Goal: Use online tool/utility: Utilize a website feature to perform a specific function

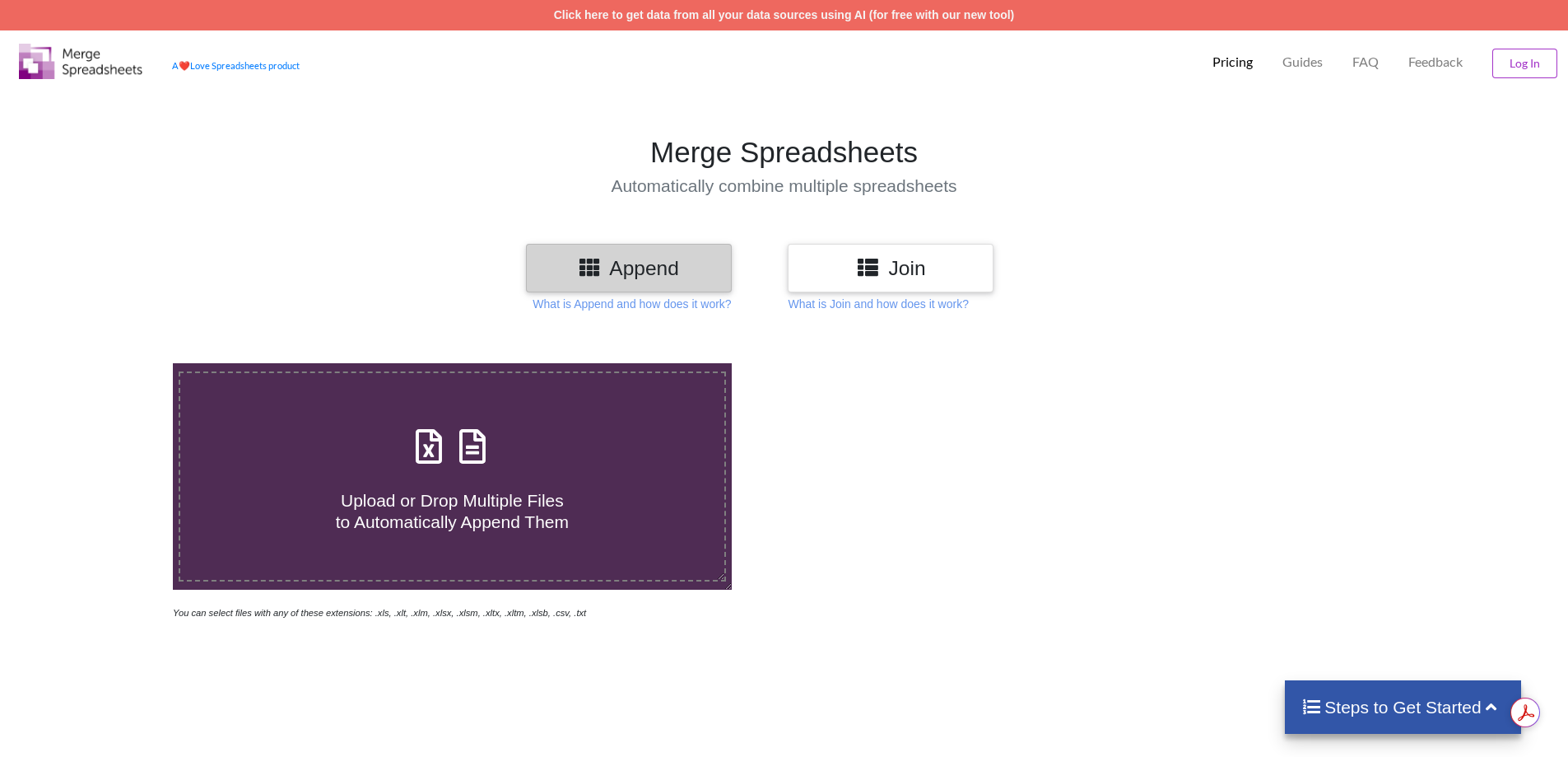
click at [450, 462] on span at bounding box center [452, 447] width 87 height 39
click at [112, 363] on input "Upload or Drop Multiple Files to Automatically Append Them" at bounding box center [112, 363] width 0 height 0
click at [451, 456] on span at bounding box center [452, 447] width 87 height 39
click at [112, 363] on input "Upload or Drop Multiple Files to Automatically Append Them" at bounding box center [112, 363] width 0 height 0
type input "C:\fakepath\BCG MIS MARCH -2025.xlsx"
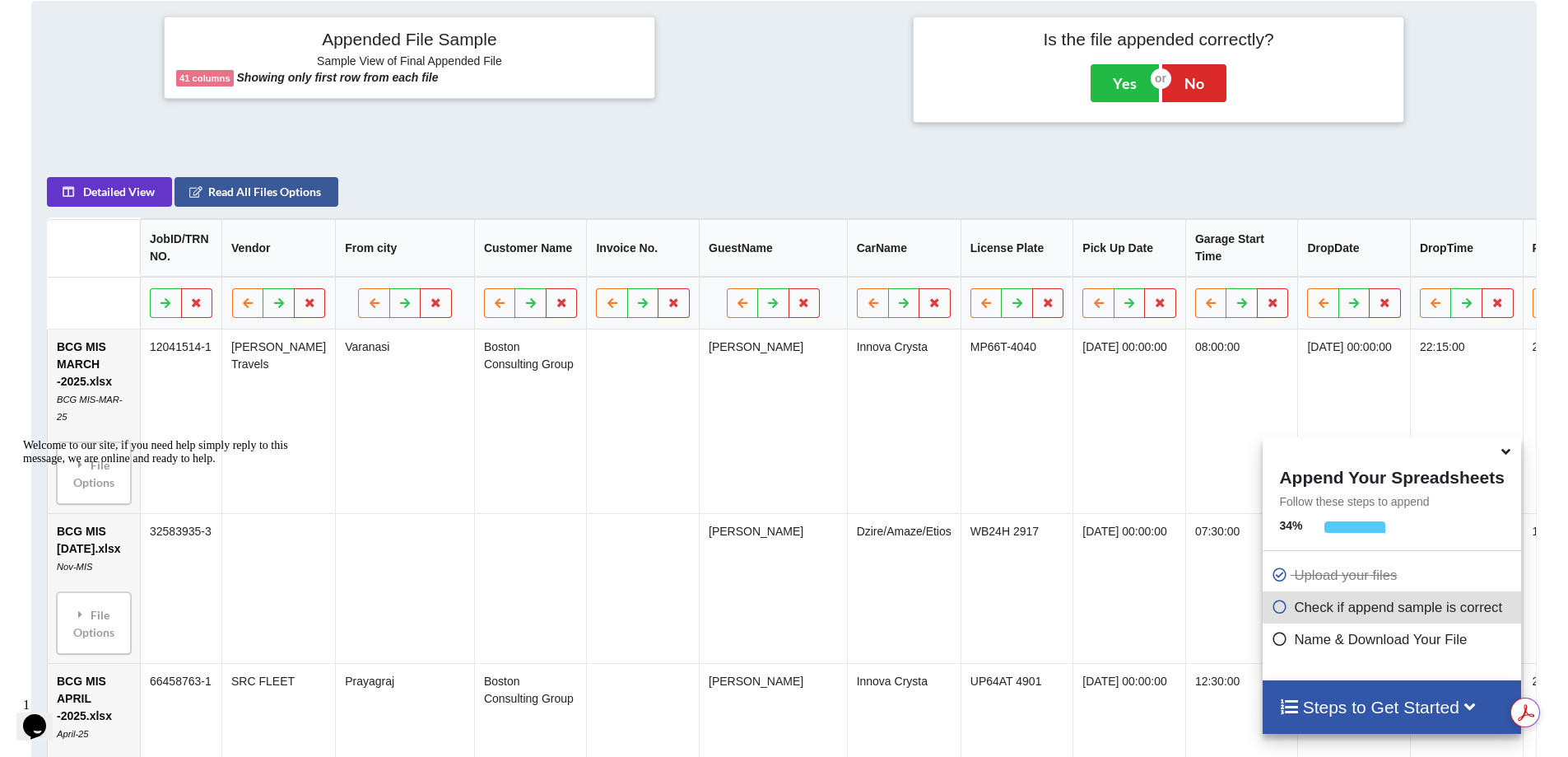
scroll to position [671, 0]
click at [1506, 456] on icon at bounding box center [1506, 449] width 17 height 15
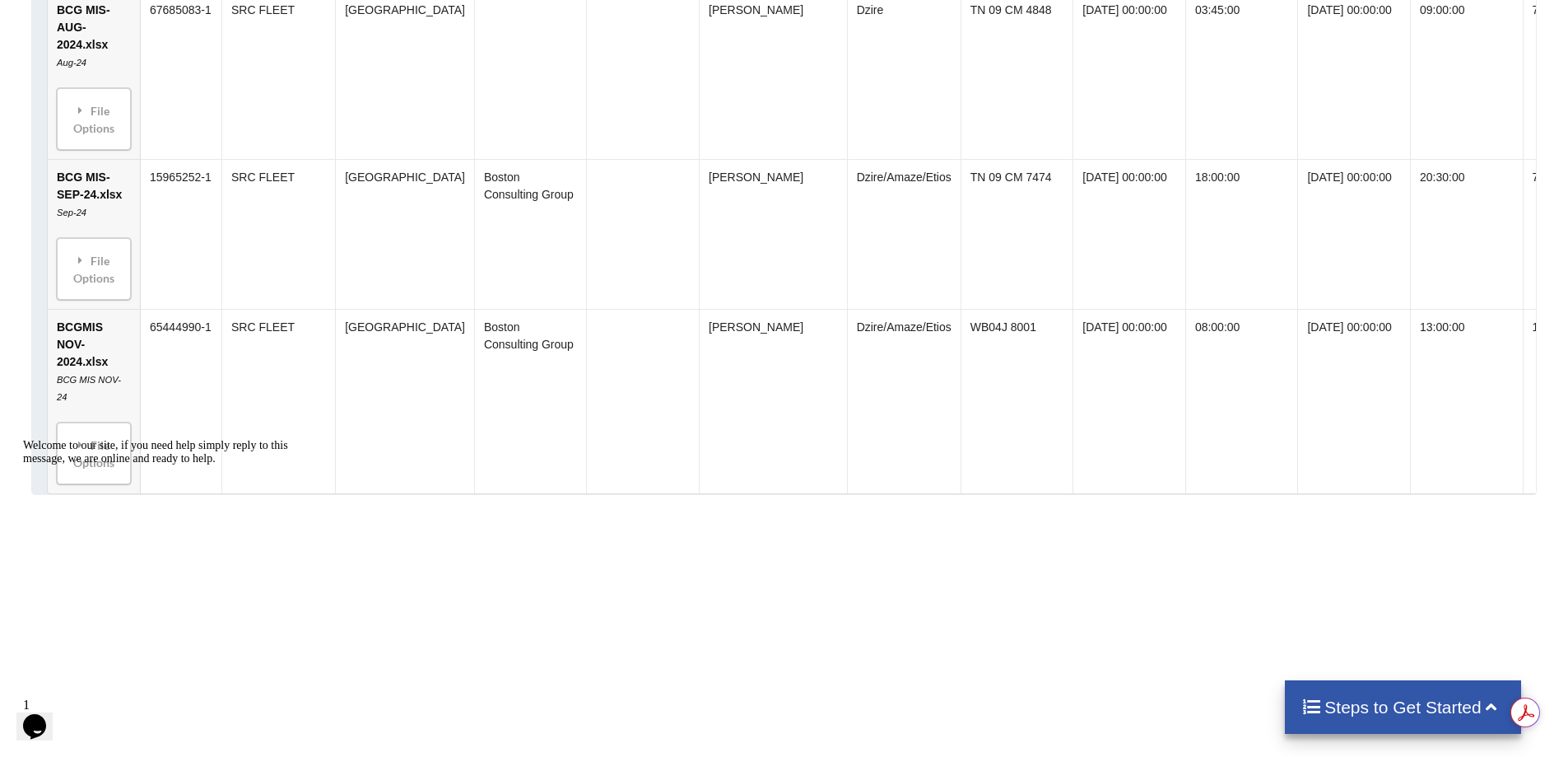
scroll to position [3636, 0]
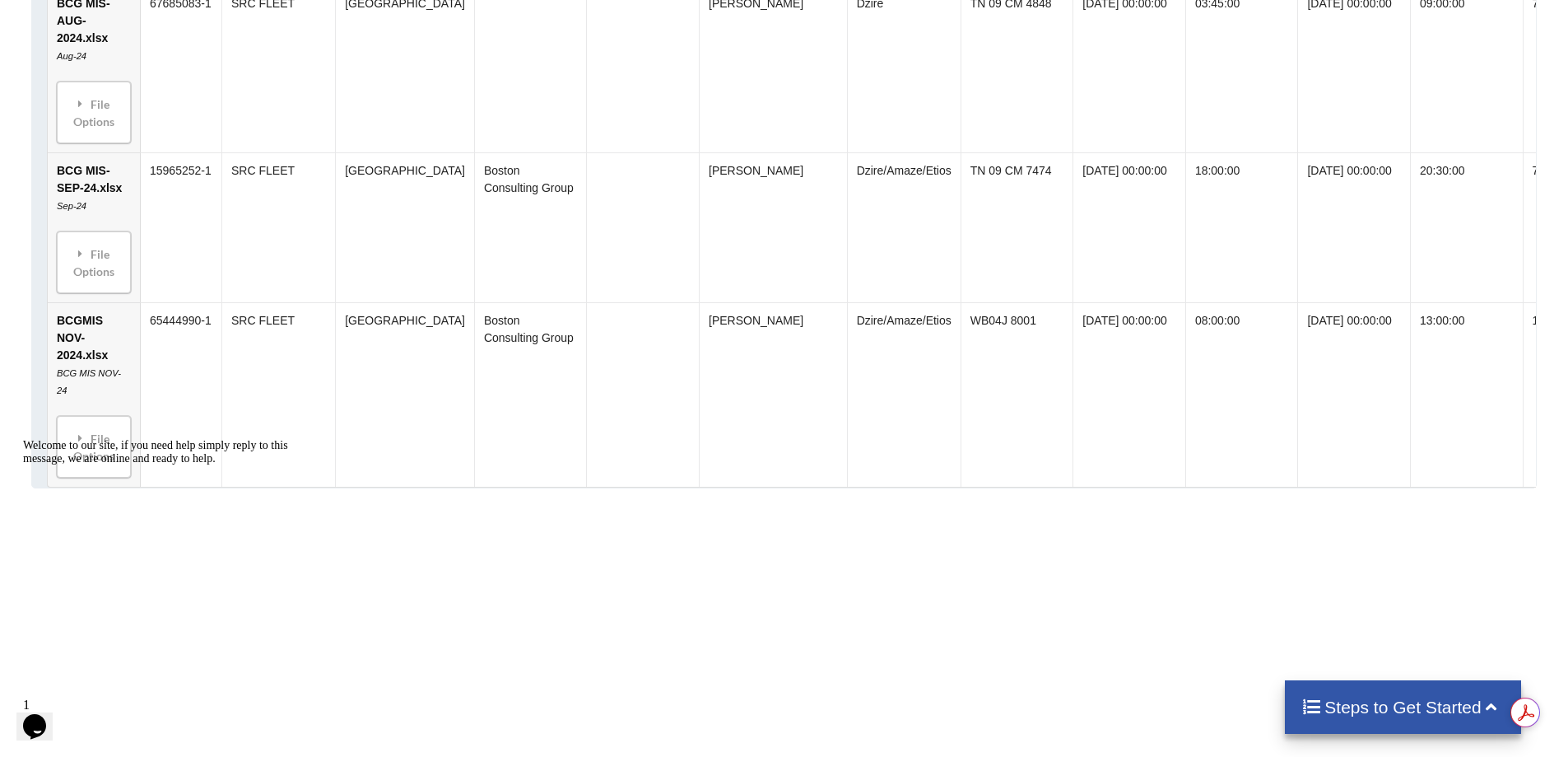
click at [1396, 707] on h4 "Steps to Get Started" at bounding box center [1403, 707] width 203 height 21
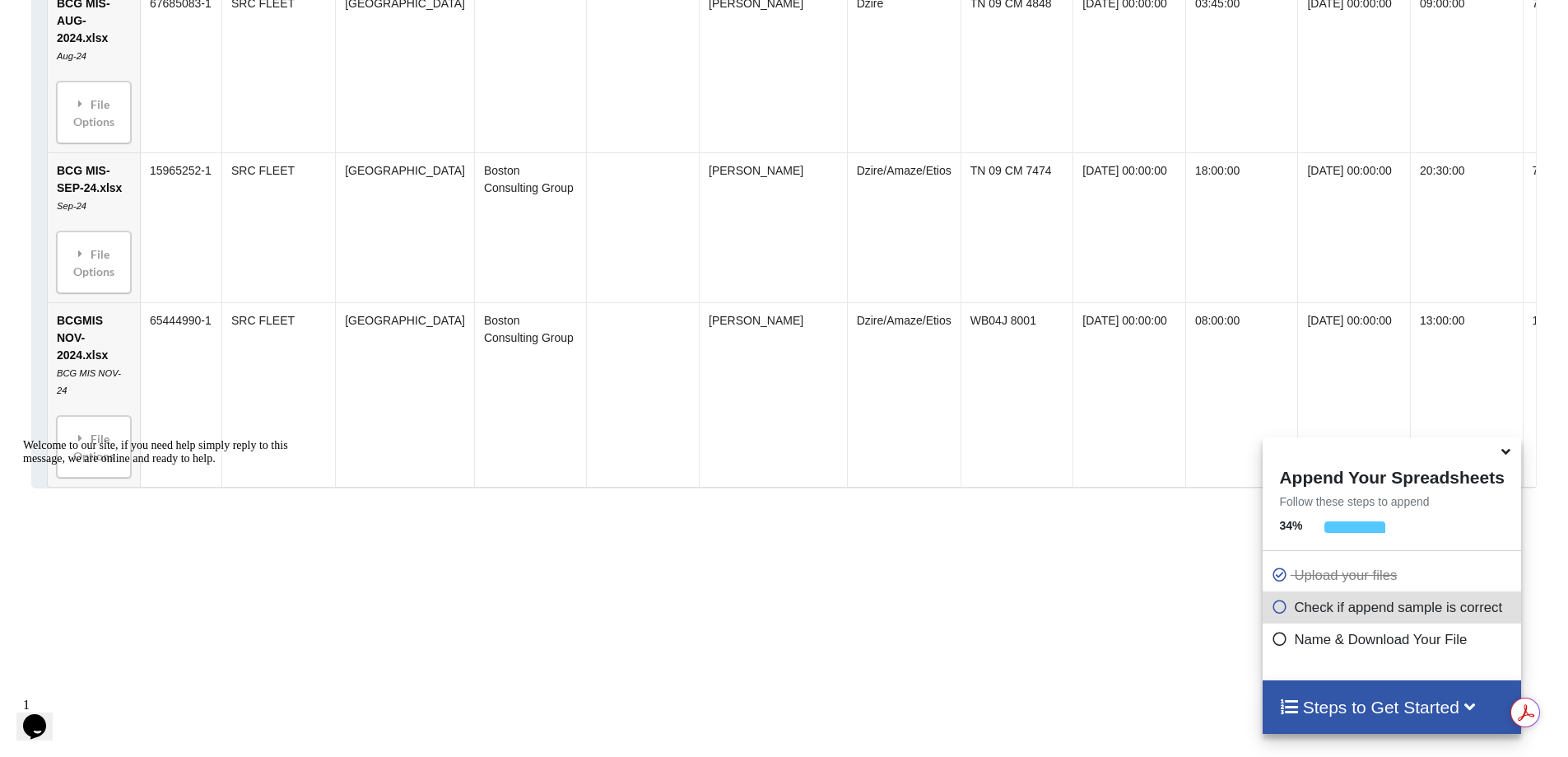
click at [1393, 706] on h4 "Steps to Get Started" at bounding box center [1391, 707] width 224 height 21
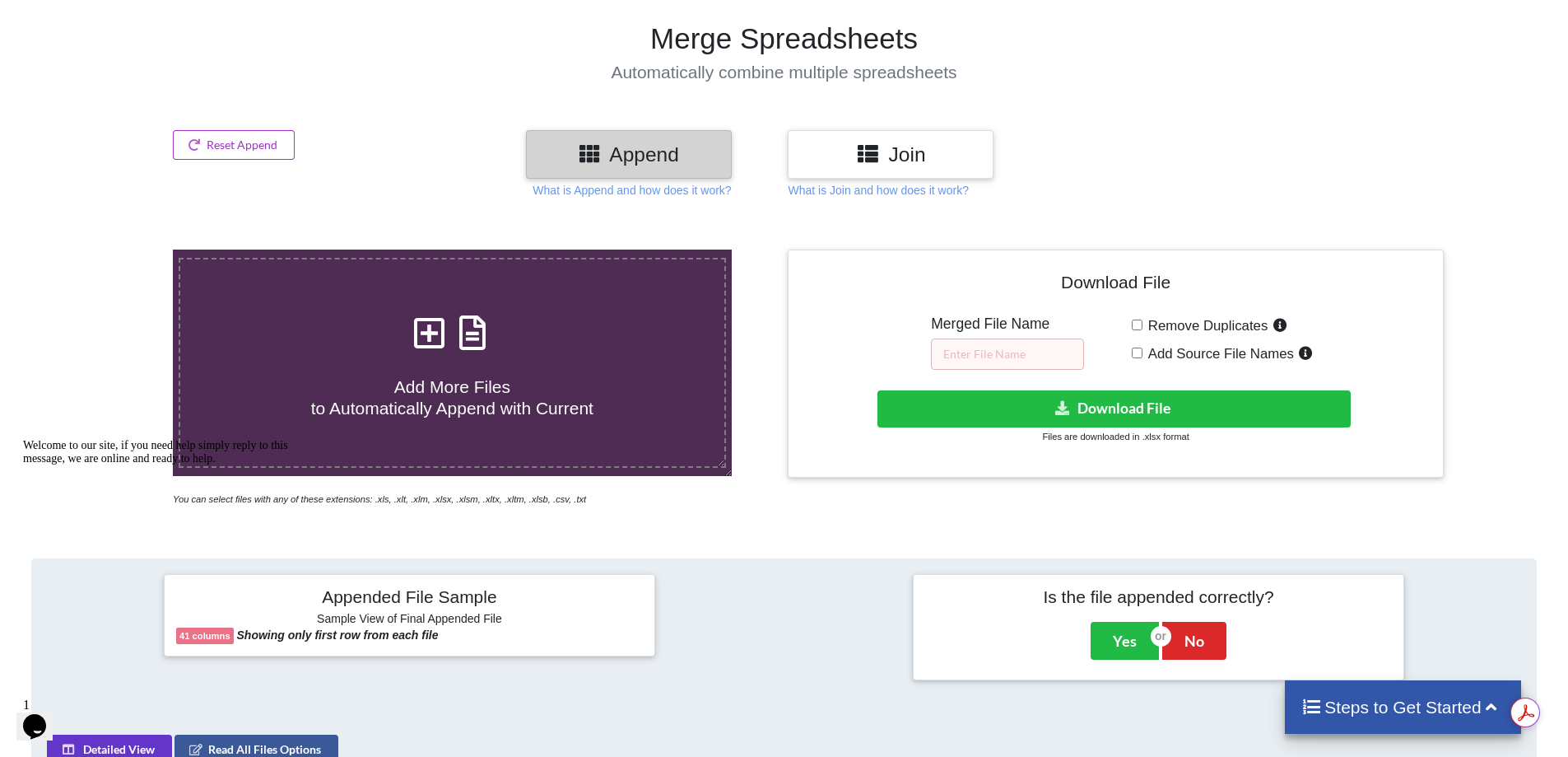
scroll to position [0, 0]
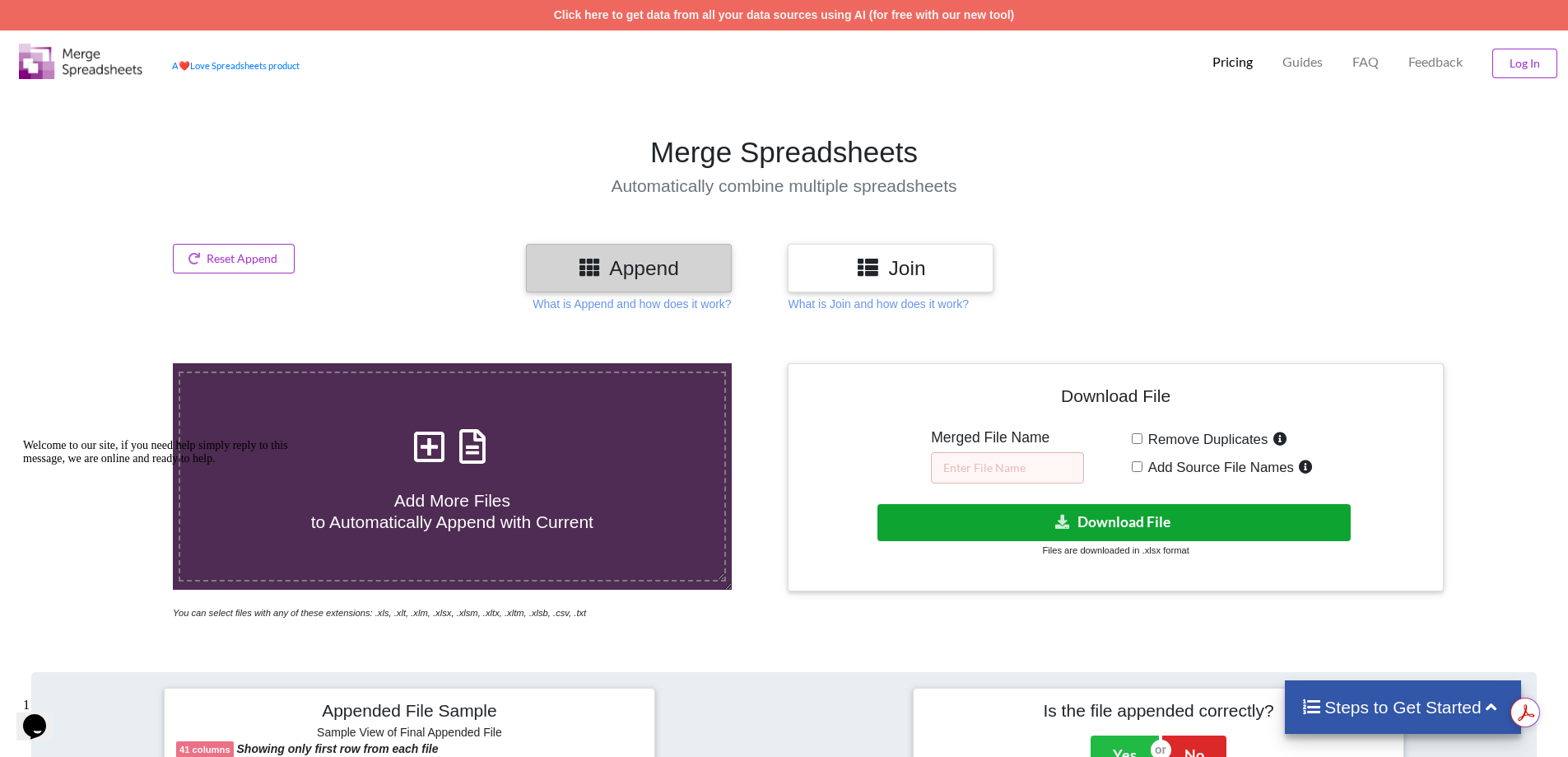
click at [1141, 520] on button "Download File" at bounding box center [1114, 522] width 474 height 37
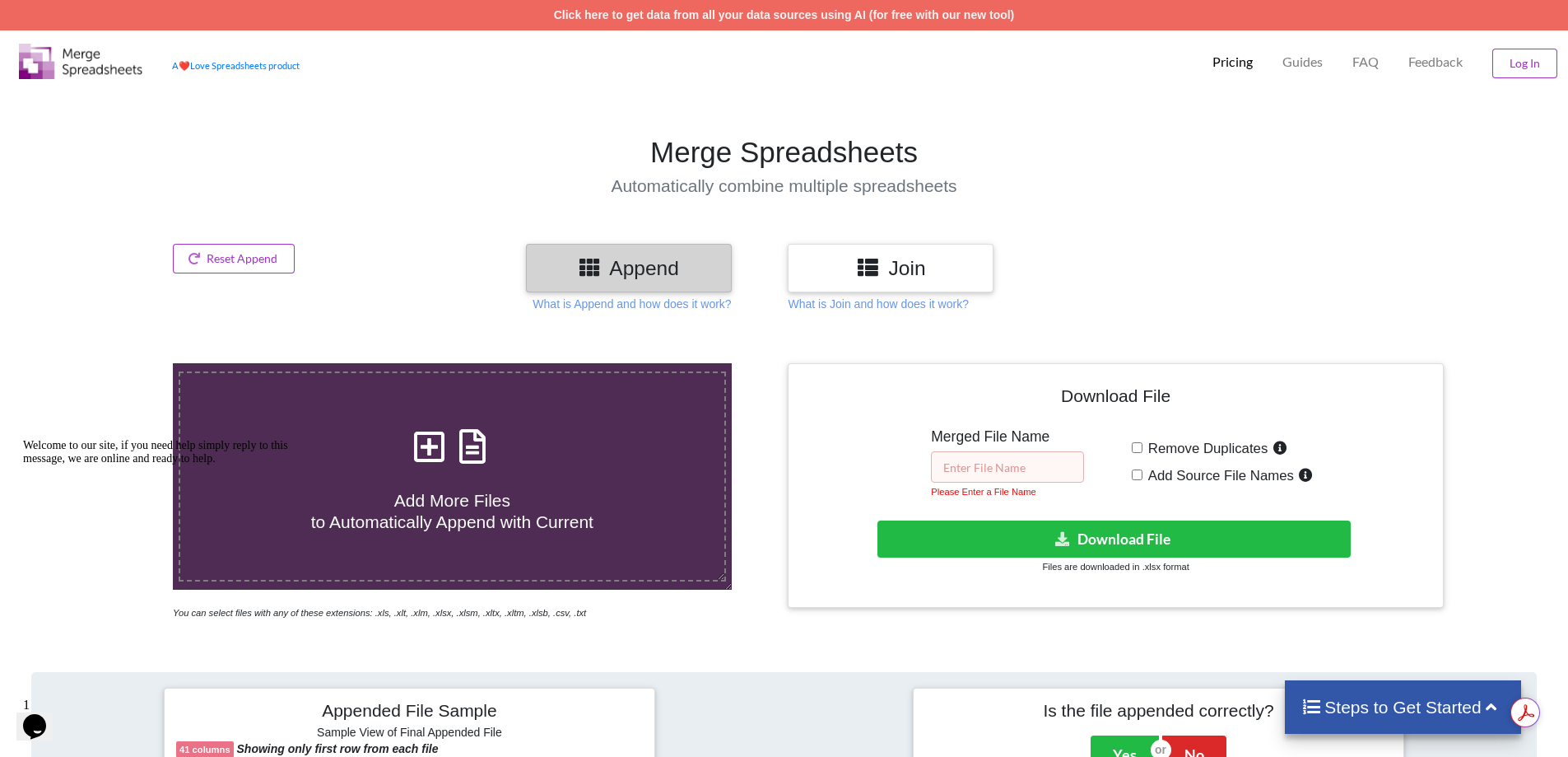
click at [975, 462] on input "text" at bounding box center [1007, 466] width 153 height 31
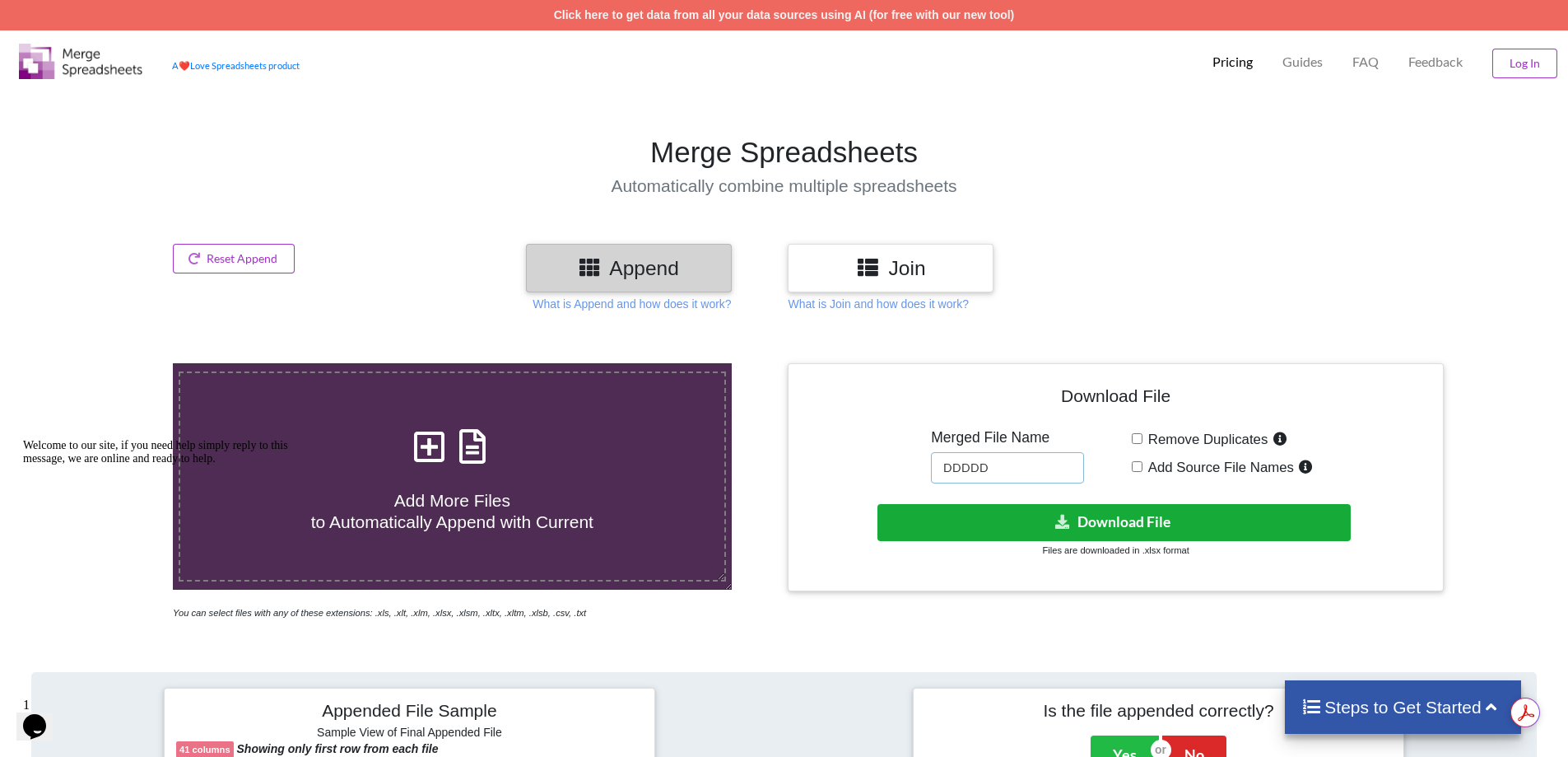
type input "DDDDD"
click at [981, 514] on button "Download File" at bounding box center [1114, 522] width 474 height 37
